Goal: Information Seeking & Learning: Understand process/instructions

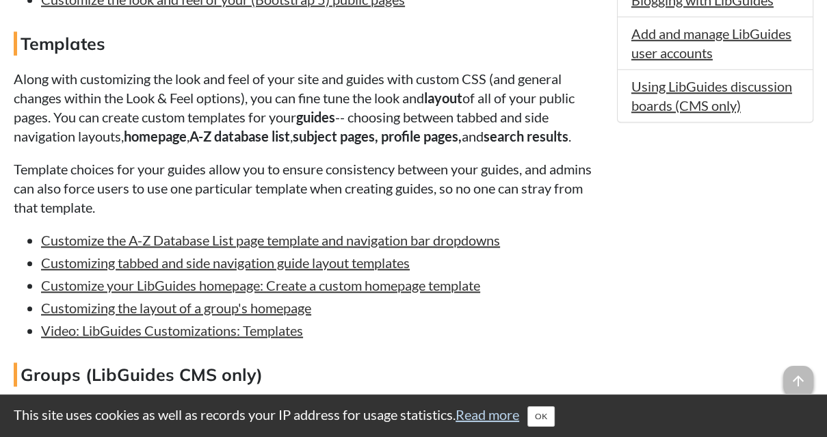
scroll to position [1231, 0]
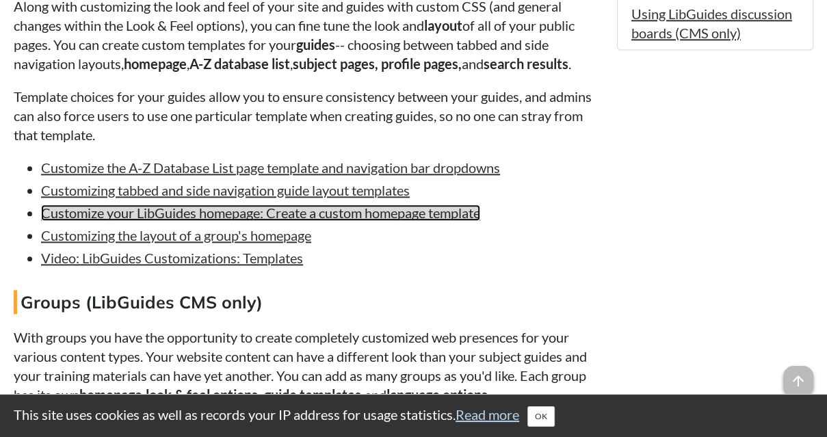
click at [431, 221] on link "Customize your LibGuides homepage: Create a custom homepage template" at bounding box center [260, 213] width 439 height 16
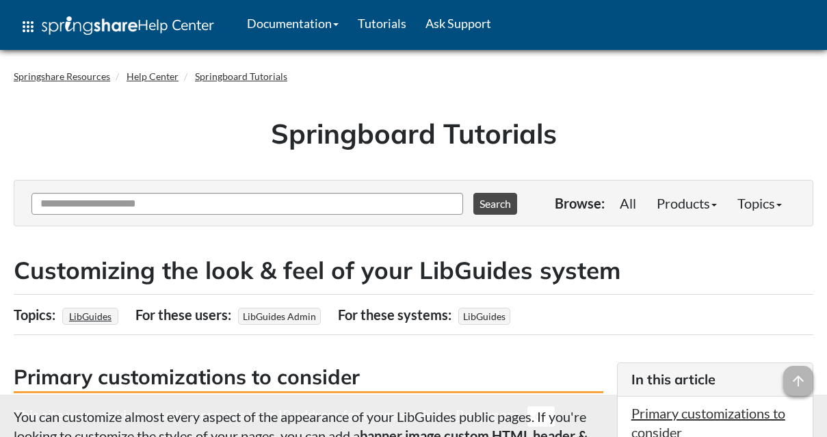
scroll to position [1230, 0]
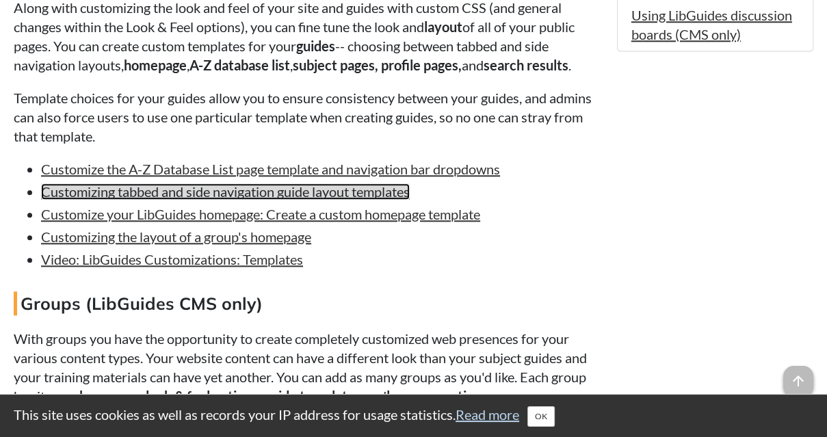
click at [226, 191] on link "Customizing tabbed and side navigation guide layout templates" at bounding box center [225, 191] width 369 height 16
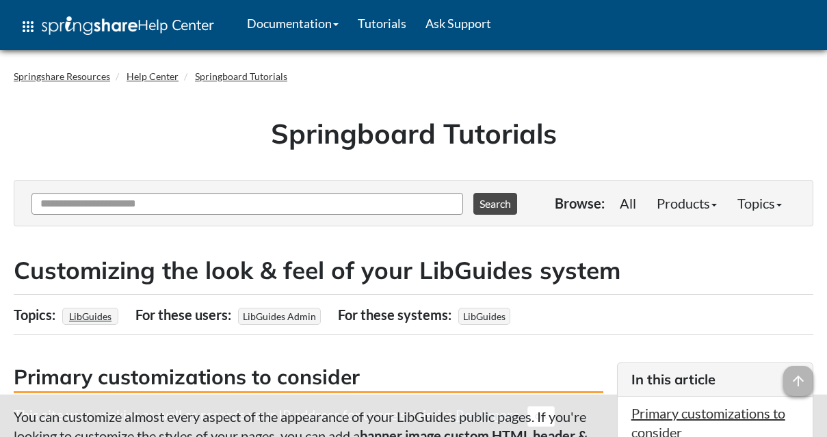
scroll to position [1230, 0]
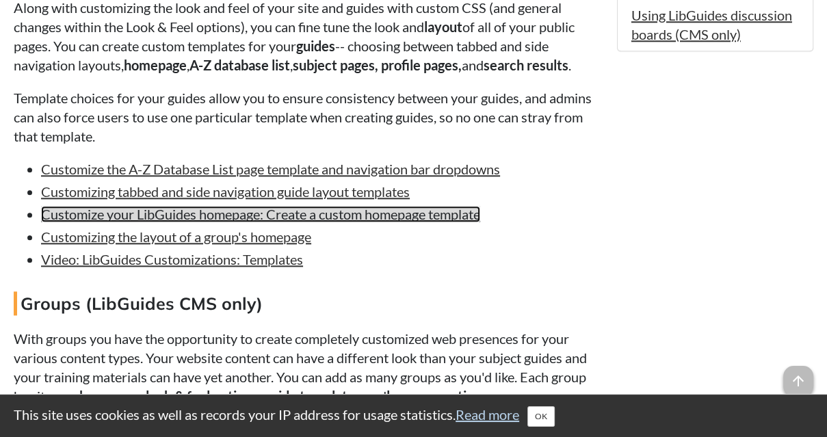
click at [363, 220] on link "Customize your LibGuides homepage: Create a custom homepage template" at bounding box center [260, 214] width 439 height 16
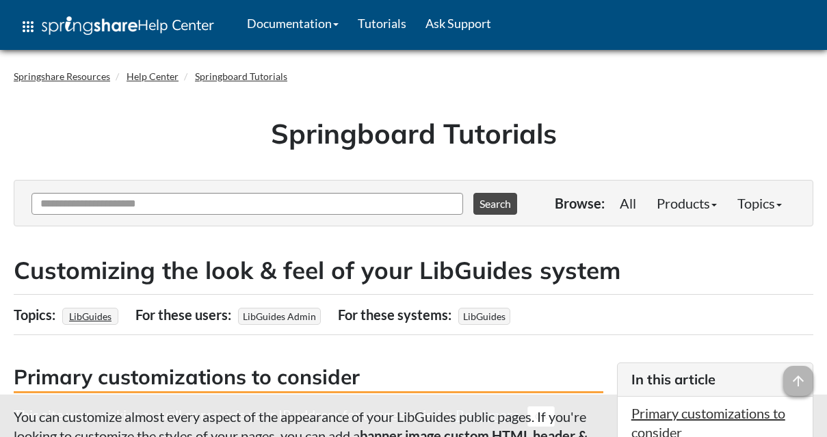
scroll to position [1230, 0]
